Goal: Task Accomplishment & Management: Complete application form

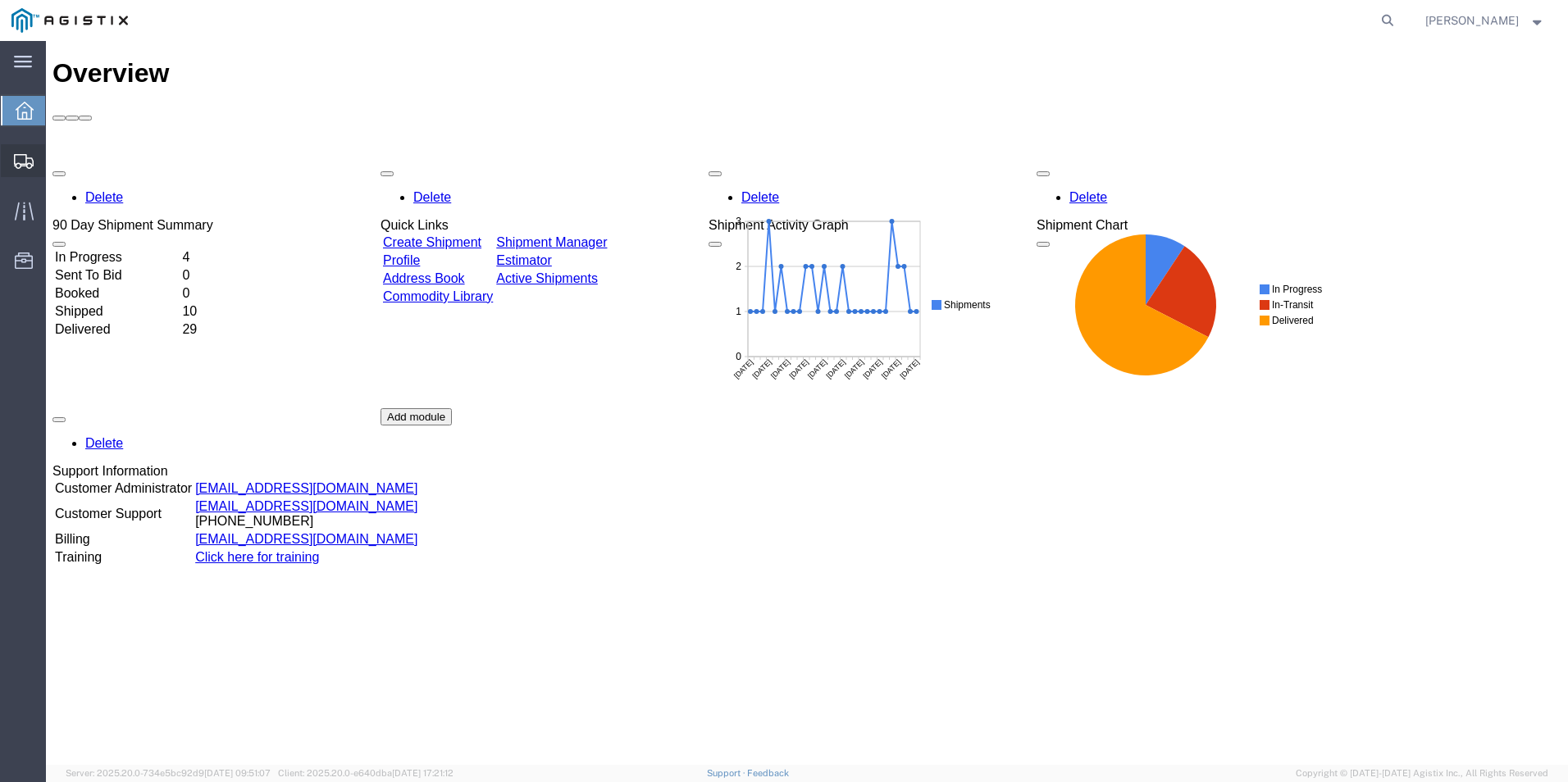
click at [0, 0] on span "Create Shipment" at bounding box center [0, 0] width 0 height 0
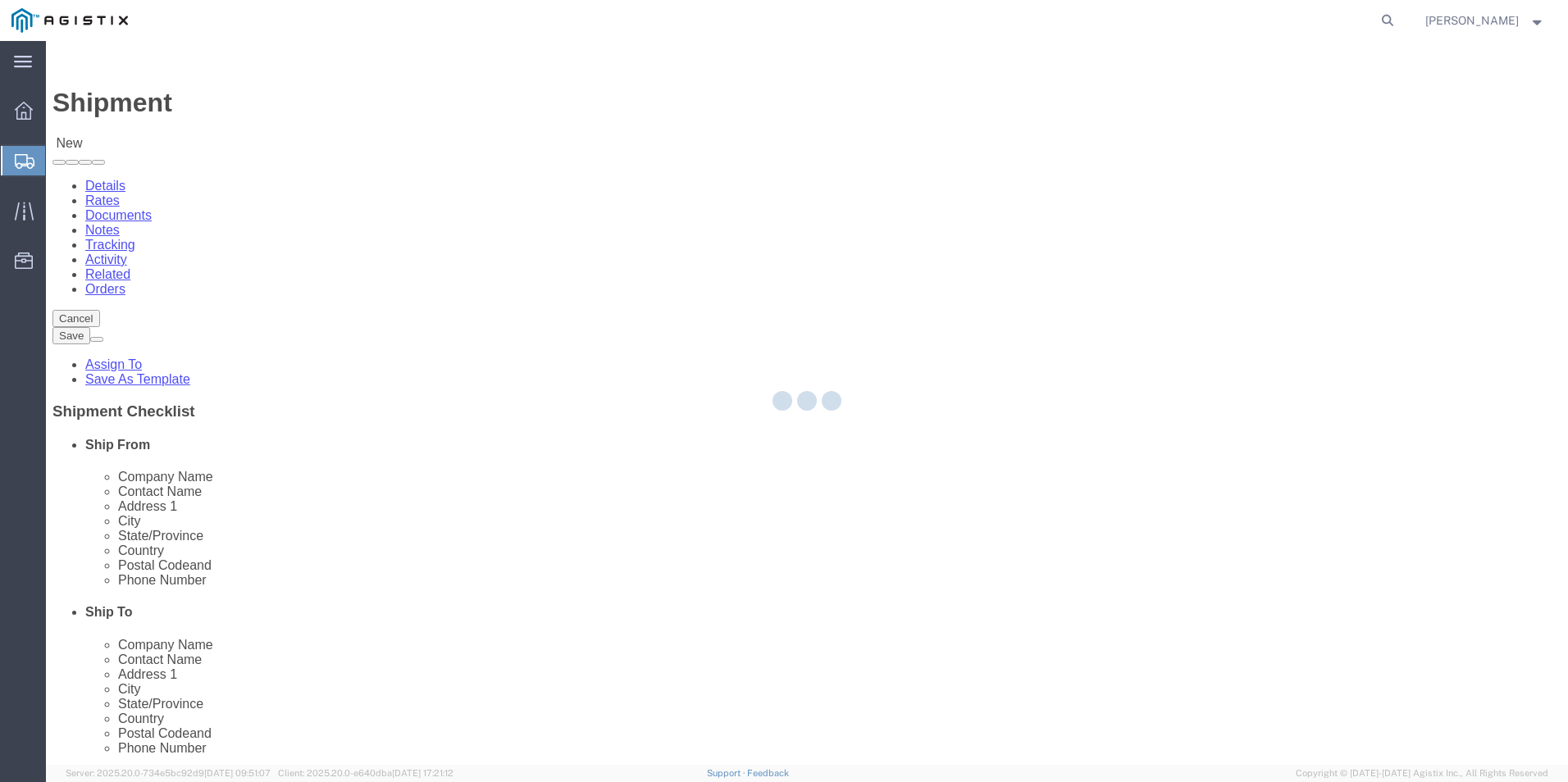
select select
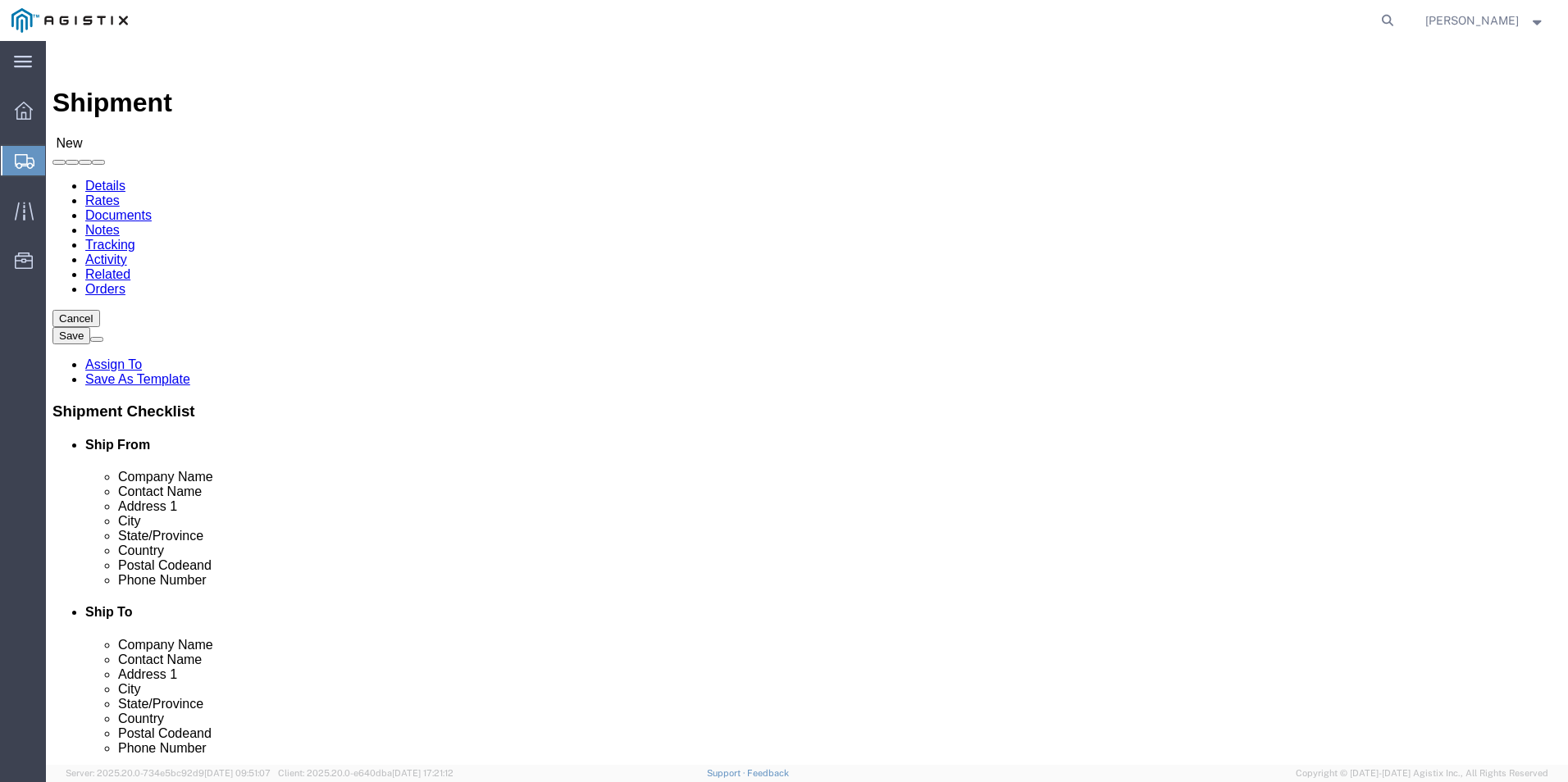
click select "Select Kerotest Manufacturing Corp PG&E"
